Goal: Information Seeking & Learning: Locate item on page

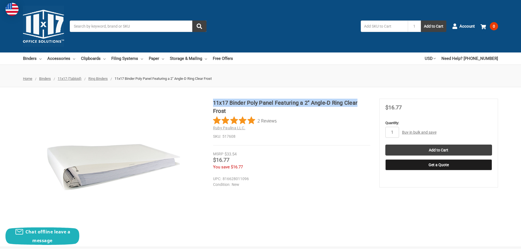
drag, startPoint x: 213, startPoint y: 102, endPoint x: 357, endPoint y: 100, distance: 143.8
click at [357, 100] on h1 "11x17 Binder Poly Panel Featuring a 2" Angle-D Ring Clear Frost" at bounding box center [291, 107] width 157 height 16
click at [358, 100] on h1 "11x17 Binder Poly Panel Featuring a 2" Angle-D Ring Clear Frost" at bounding box center [291, 107] width 157 height 16
click at [334, 104] on h1 "11x17 Binder Poly Panel Featuring a 2" Angle-D Ring Clear Frost" at bounding box center [291, 107] width 157 height 16
drag, startPoint x: 342, startPoint y: 103, endPoint x: 214, endPoint y: 104, distance: 128.0
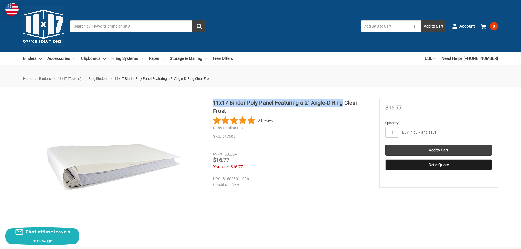
click at [214, 104] on h1 "11x17 Binder Poly Panel Featuring a 2" Angle-D Ring Clear Frost" at bounding box center [291, 107] width 157 height 16
copy h1 "11x17 Binder Poly Panel Featuring a 2" Angle-D Ring"
